Goal: Task Accomplishment & Management: Manage account settings

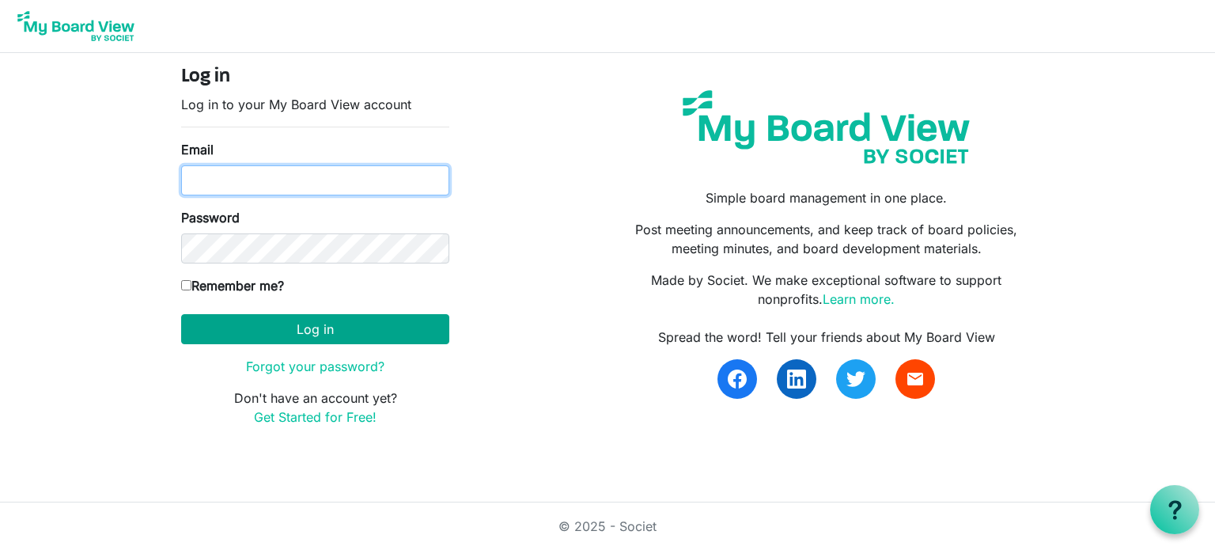
type input "[EMAIL_ADDRESS][DOMAIN_NAME]"
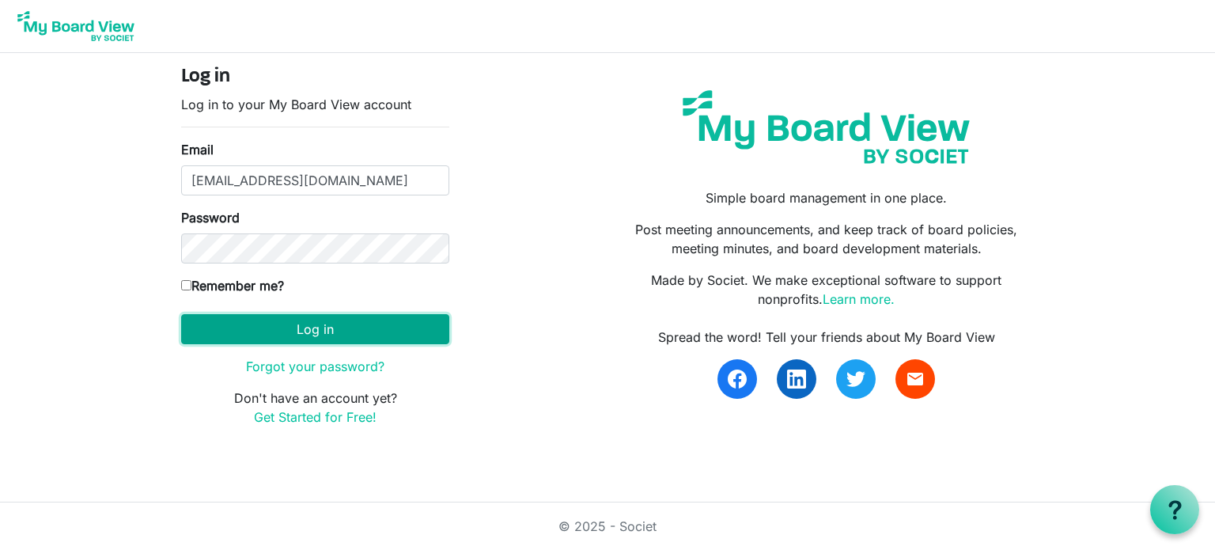
click at [315, 331] on button "Log in" at bounding box center [315, 329] width 268 height 30
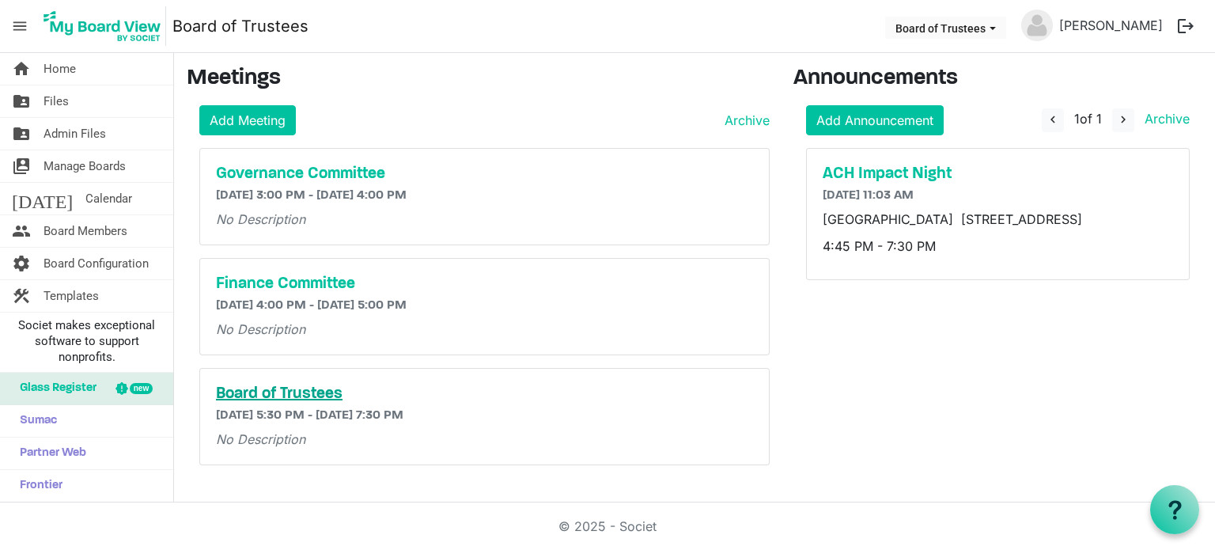
click at [318, 392] on h5 "Board of Trustees" at bounding box center [484, 393] width 537 height 19
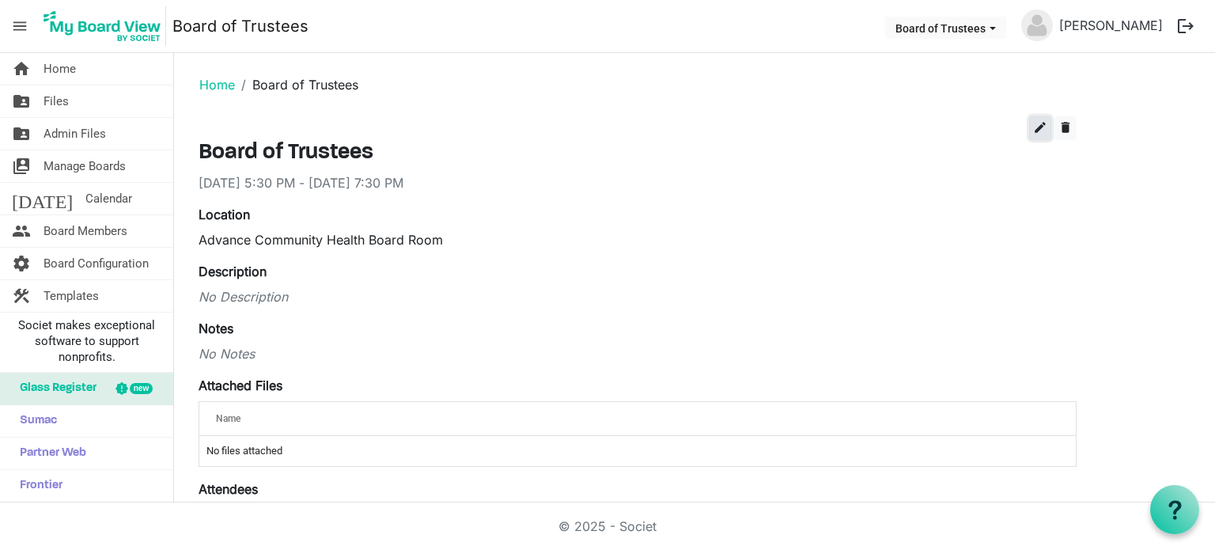
click at [1038, 123] on span "edit" at bounding box center [1040, 127] width 14 height 14
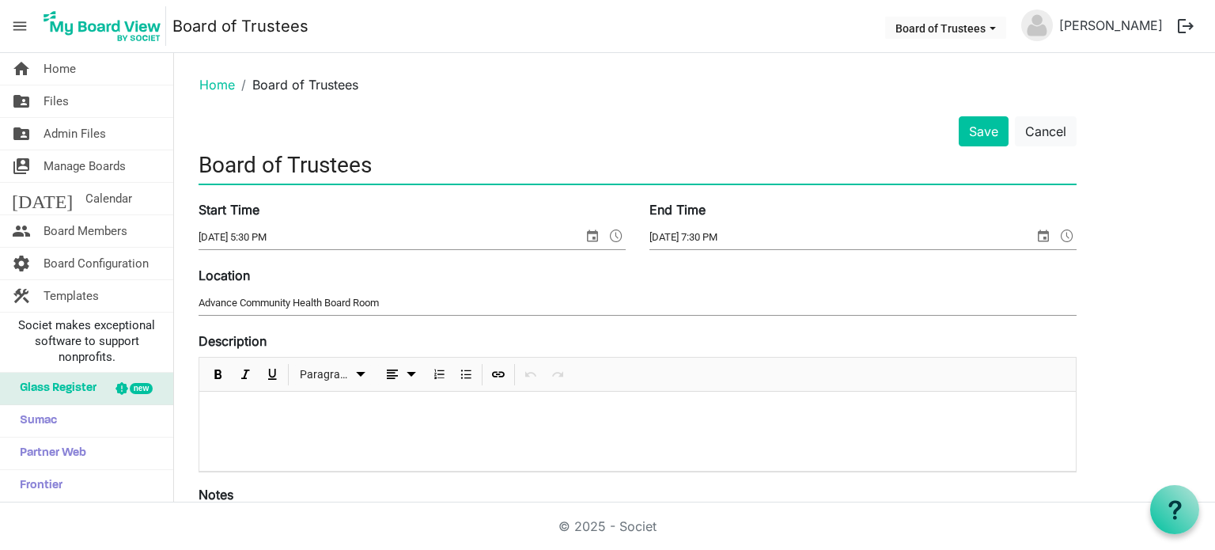
drag, startPoint x: 417, startPoint y: 167, endPoint x: 175, endPoint y: 159, distance: 242.1
type input "BOT"
click at [1052, 135] on button "Cancel" at bounding box center [1046, 131] width 62 height 30
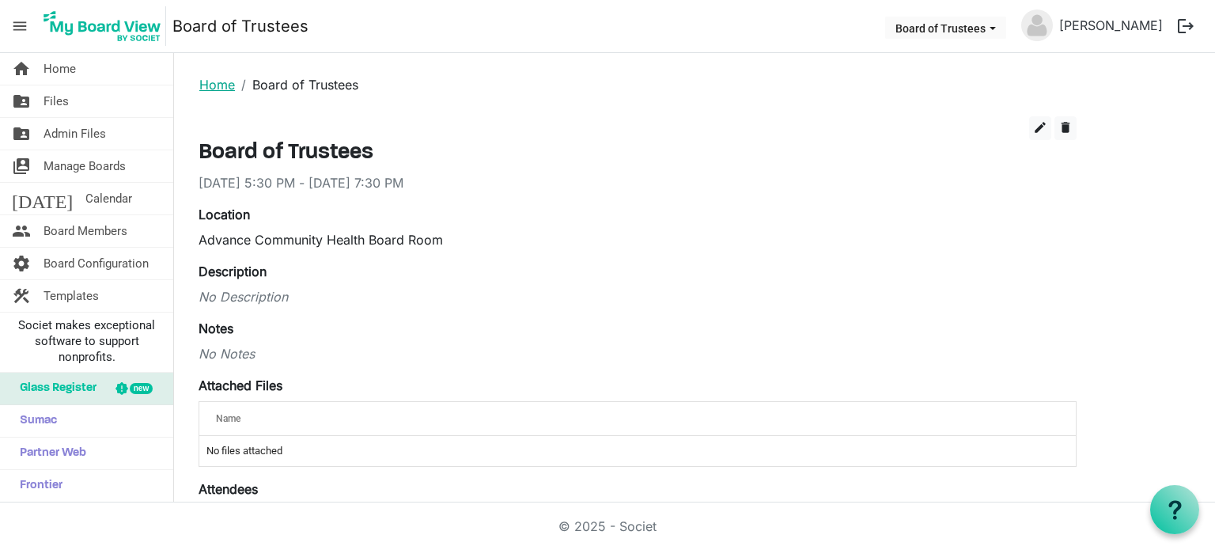
click at [221, 84] on link "Home" at bounding box center [217, 85] width 36 height 16
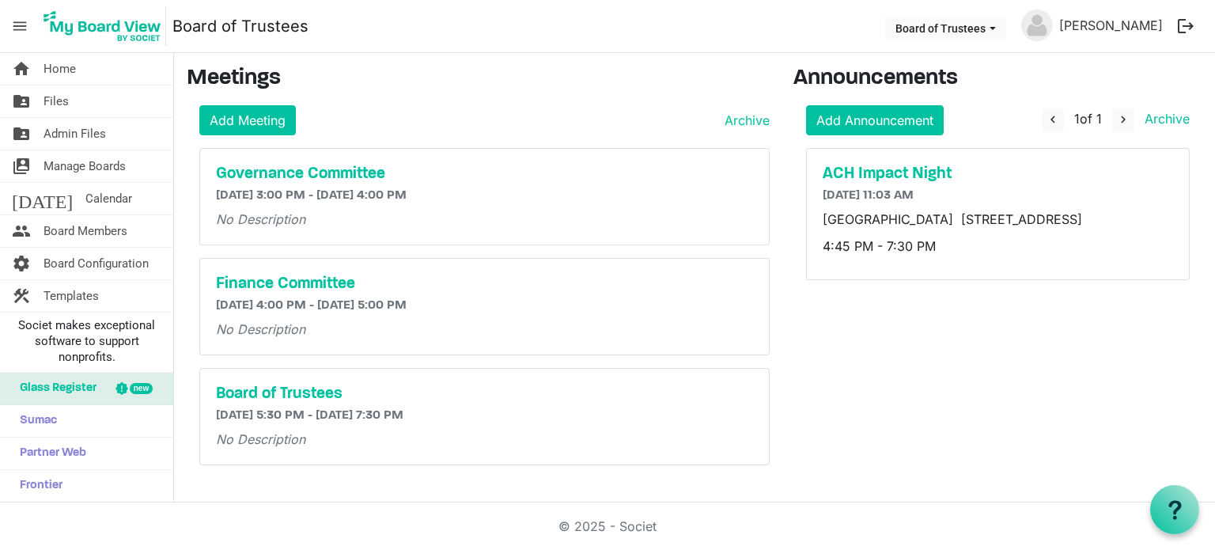
click at [1182, 22] on button "logout" at bounding box center [1185, 25] width 33 height 33
